Goal: Task Accomplishment & Management: Use online tool/utility

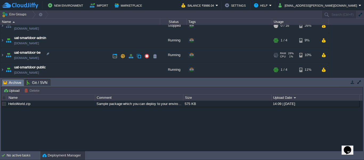
scroll to position [65, 0]
click at [3, 54] on img at bounding box center [2, 55] width 4 height 14
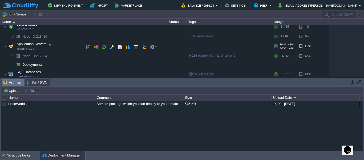
scroll to position [105, 0]
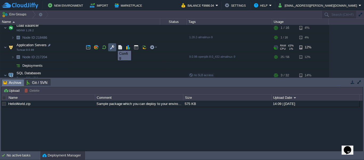
click at [111, 46] on button "button" at bounding box center [112, 47] width 5 height 5
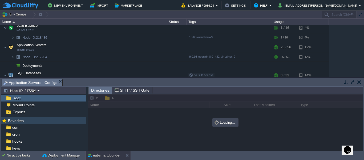
scroll to position [41, 0]
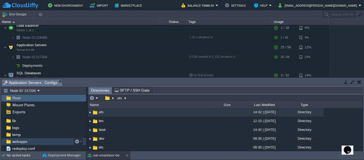
click at [33, 141] on div "webapps" at bounding box center [43, 141] width 85 height 7
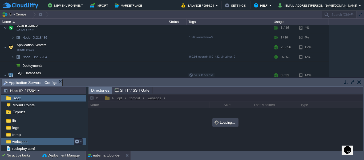
click at [33, 141] on div "webapps" at bounding box center [43, 141] width 85 height 7
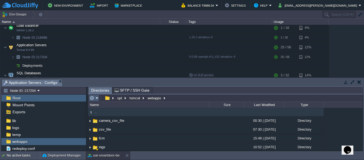
click at [97, 99] on em at bounding box center [94, 97] width 9 height 5
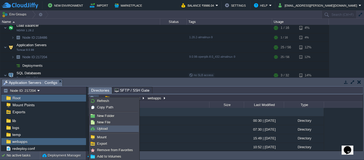
click at [104, 127] on span "Upload" at bounding box center [102, 128] width 11 height 4
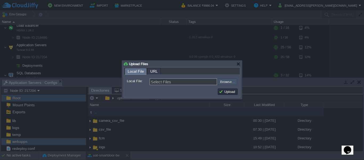
click at [224, 84] on input "file" at bounding box center [203, 81] width 67 height 6
type input "C:\fakepath\smartdoor-smartlockservice-1.1.1-SNAPSHOT.jar"
type input "smartdoor-smartlockservice-1.1.1-SNAPSHOT.jar"
click at [230, 92] on button "Upload" at bounding box center [228, 91] width 18 height 5
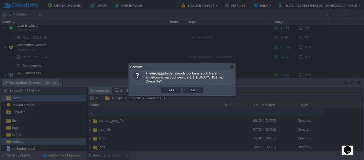
click at [230, 92] on td "OK Yes No Cancel" at bounding box center [182, 90] width 101 height 8
click at [168, 90] on button "Yes" at bounding box center [171, 89] width 9 height 5
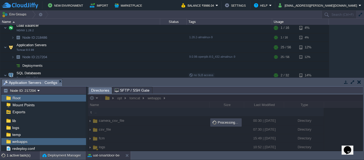
click at [24, 152] on div "1 active task(s)" at bounding box center [23, 155] width 33 height 9
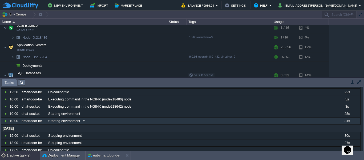
scroll to position [0, 0]
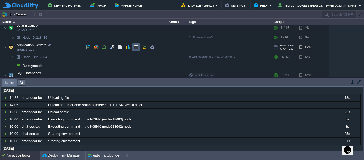
click at [137, 50] on td at bounding box center [136, 47] width 8 height 8
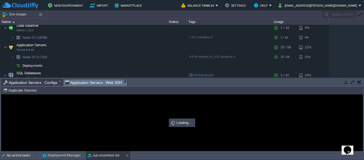
type input "#000000"
